Goal: Transaction & Acquisition: Obtain resource

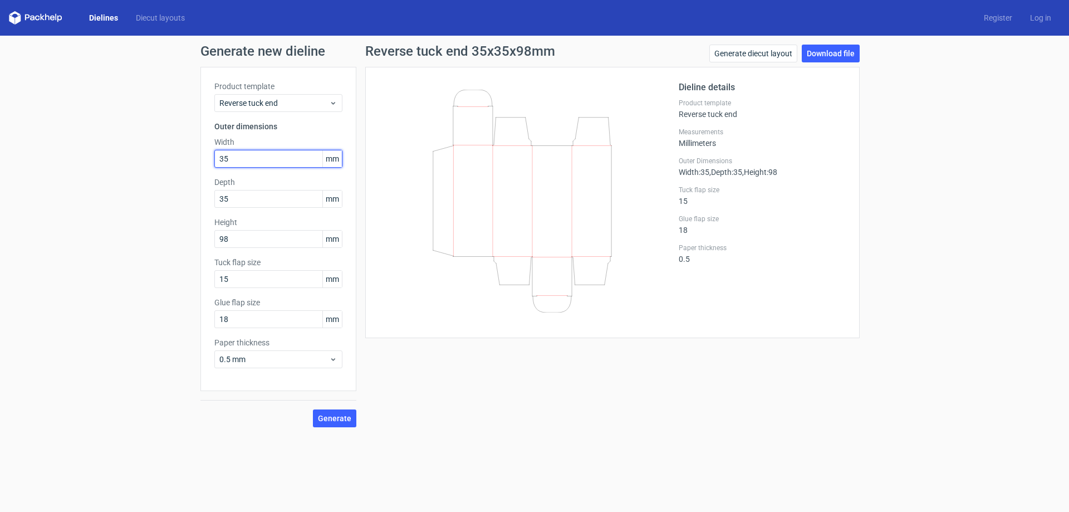
click at [258, 161] on input "35" at bounding box center [278, 159] width 128 height 18
type input "77"
type input "38"
type input "140"
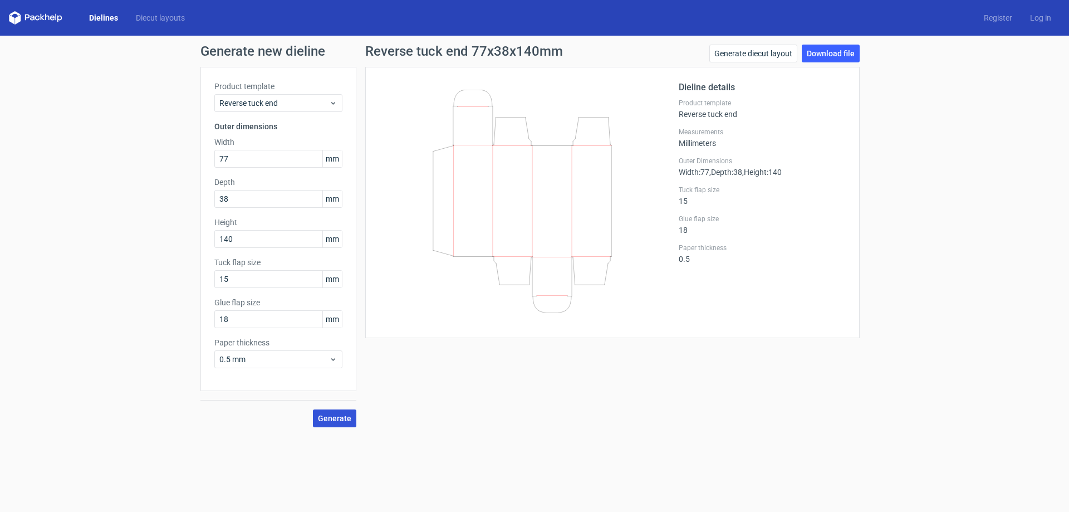
click at [348, 420] on span "Generate" at bounding box center [334, 418] width 33 height 8
click at [825, 60] on link "Download file" at bounding box center [831, 54] width 58 height 18
click at [243, 161] on input "77" at bounding box center [278, 159] width 128 height 18
drag, startPoint x: 250, startPoint y: 159, endPoint x: 186, endPoint y: 168, distance: 64.1
click at [191, 168] on div "Generate new dieline Product template Reverse tuck end Outer dimensions Width 7…" at bounding box center [534, 236] width 1069 height 400
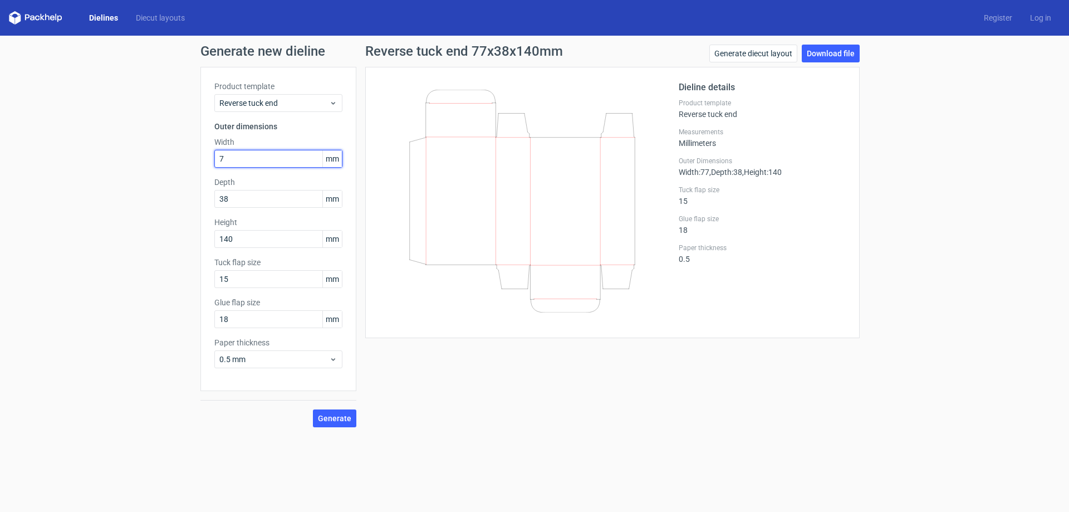
type input "77"
type input "38"
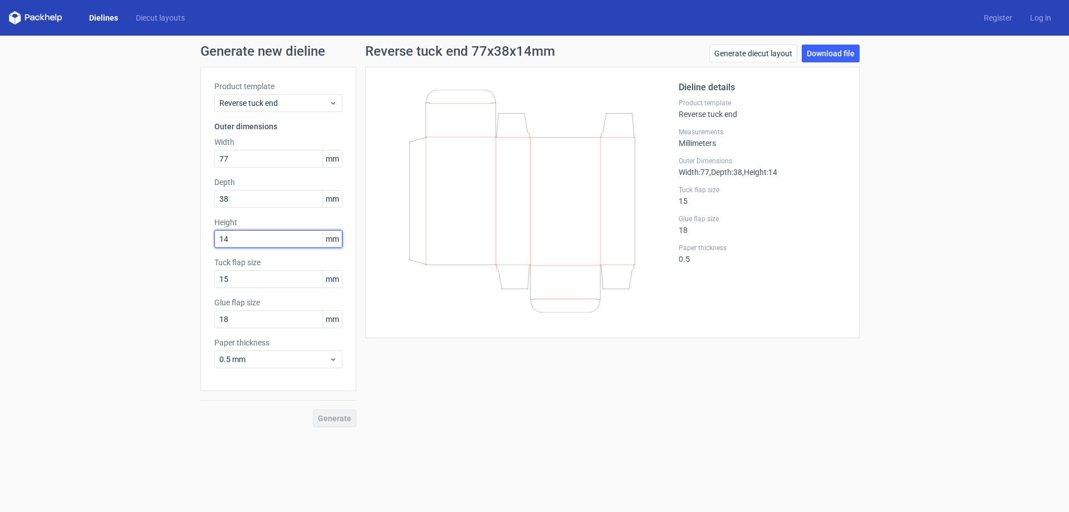
type input "140"
click at [313, 409] on button "Generate" at bounding box center [334, 418] width 43 height 18
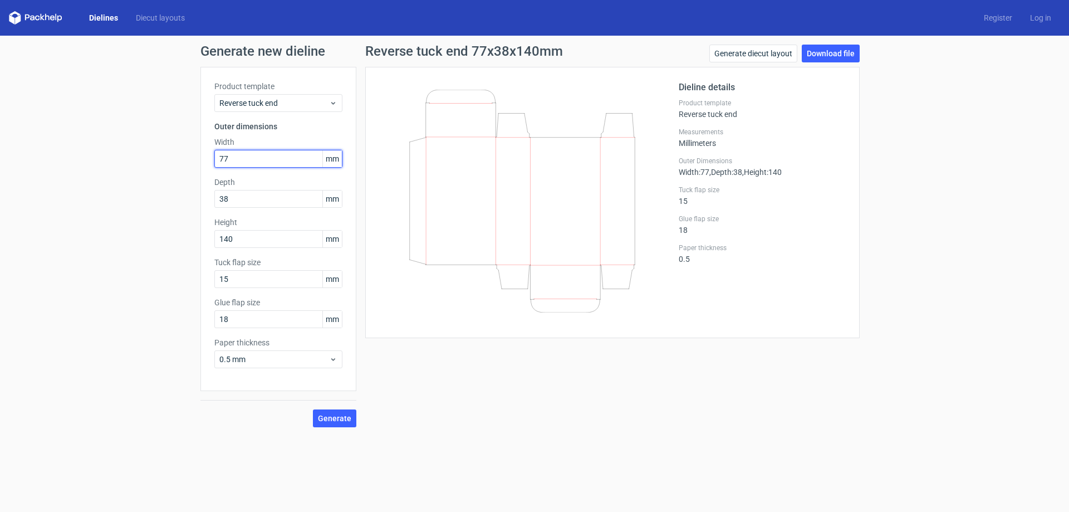
click at [248, 158] on input "77" at bounding box center [278, 159] width 128 height 18
click at [346, 419] on span "Generate" at bounding box center [334, 418] width 33 height 8
click at [846, 48] on link "Download file" at bounding box center [831, 54] width 58 height 18
